Goal: Task Accomplishment & Management: Manage account settings

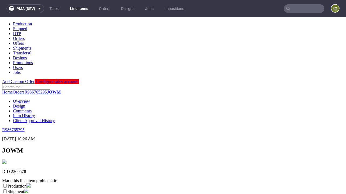
scroll to position [95, 0]
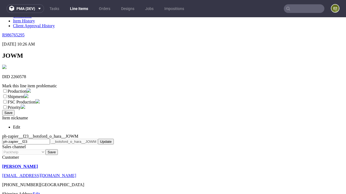
select select "dtp_ca_needed"
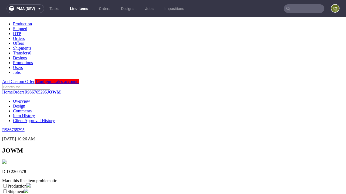
scroll to position [0, 0]
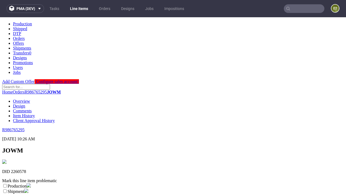
checkbox input "true"
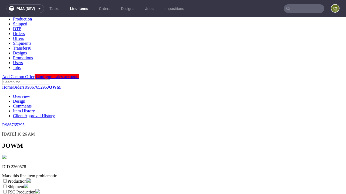
type textarea "test"
